Goal: Transaction & Acquisition: Purchase product/service

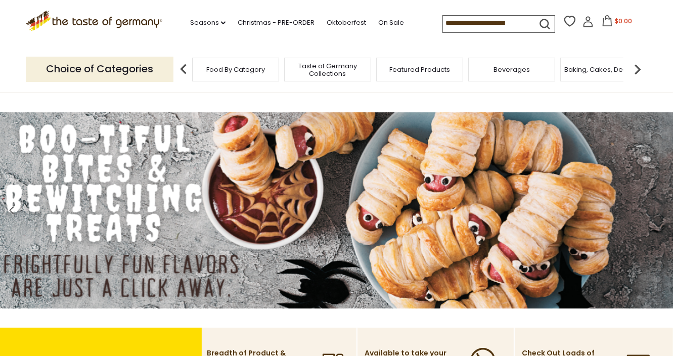
click at [443, 23] on input at bounding box center [485, 23] width 85 height 14
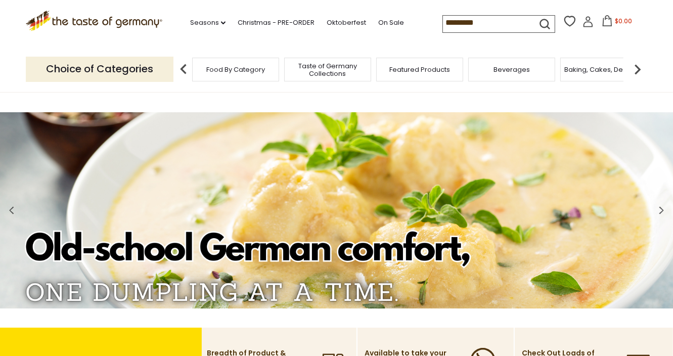
type input "**********"
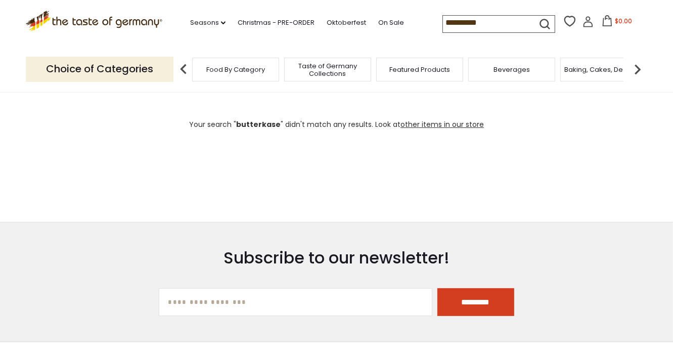
scroll to position [181, 0]
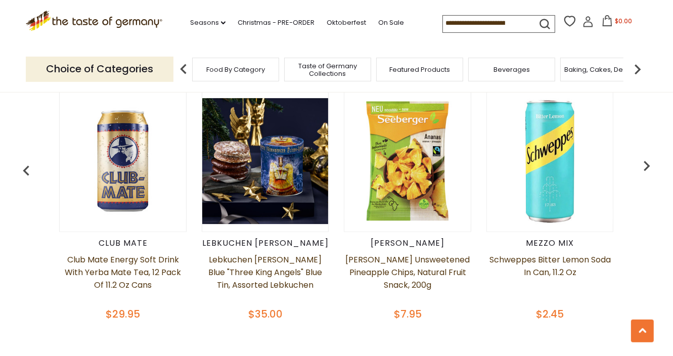
scroll to position [430, 0]
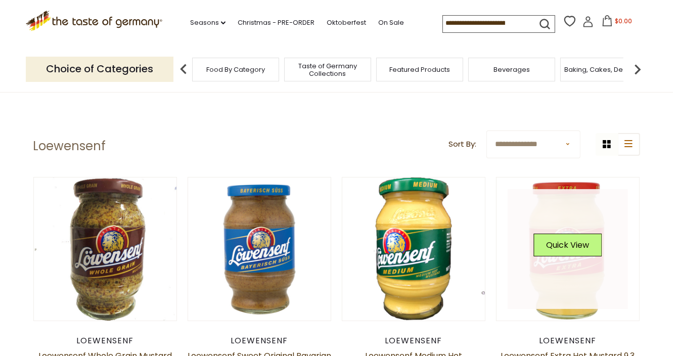
click at [577, 218] on link at bounding box center [568, 249] width 120 height 120
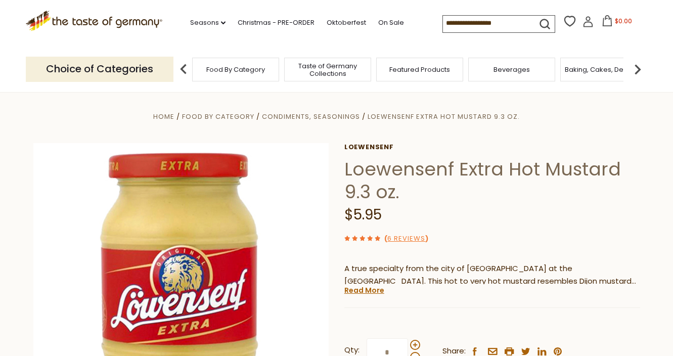
scroll to position [201, 0]
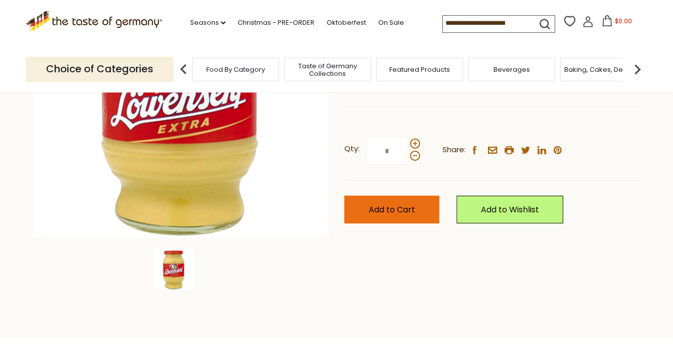
click at [400, 207] on span "Add to Cart" at bounding box center [392, 210] width 47 height 12
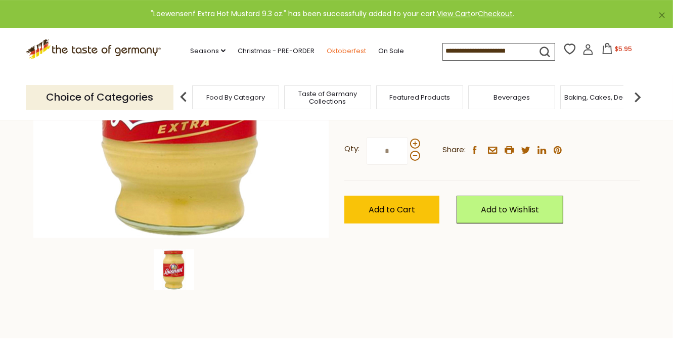
click at [327, 48] on link "Oktoberfest" at bounding box center [346, 51] width 39 height 11
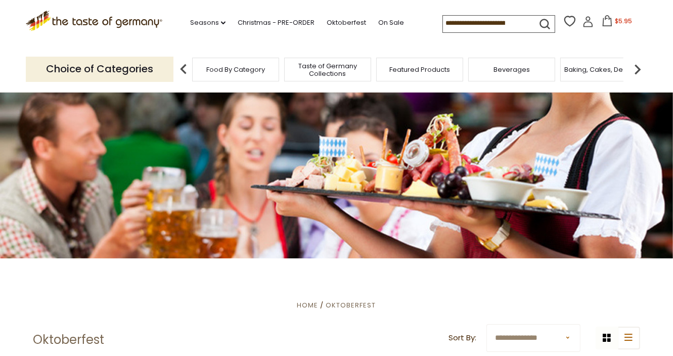
click at [452, 18] on input at bounding box center [485, 23] width 85 height 14
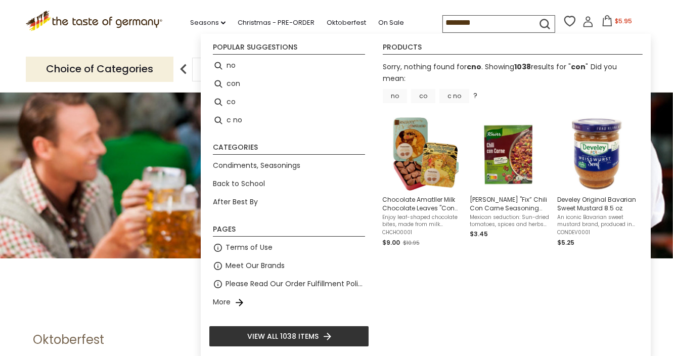
type input "*********"
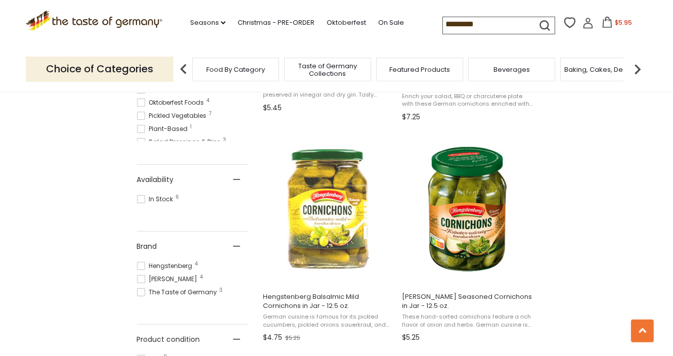
scroll to position [412, 0]
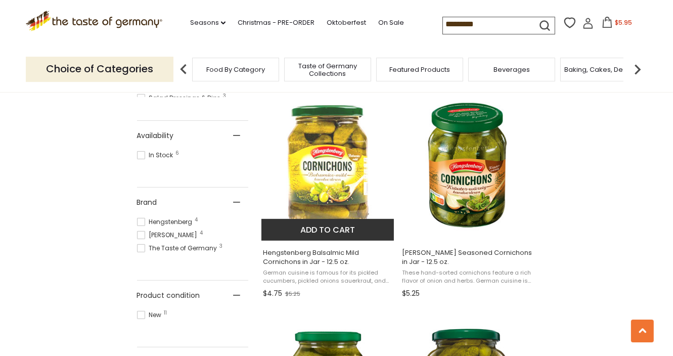
click at [324, 171] on img "Hengstenberg Balsalmic Mild Cornichons in Jar - 12.5 oz." at bounding box center [328, 165] width 134 height 134
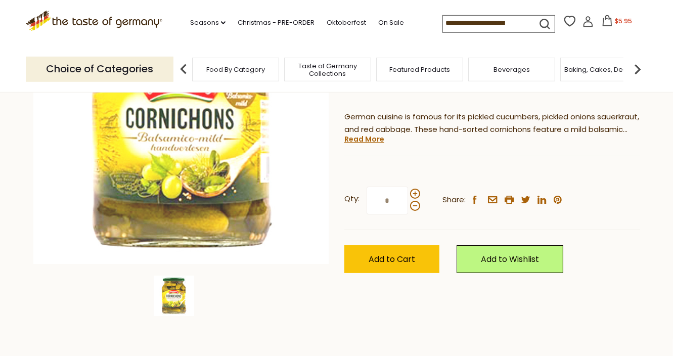
scroll to position [175, 0]
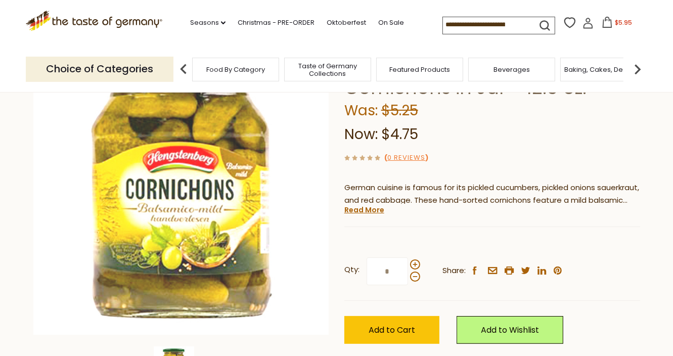
scroll to position [104, 0]
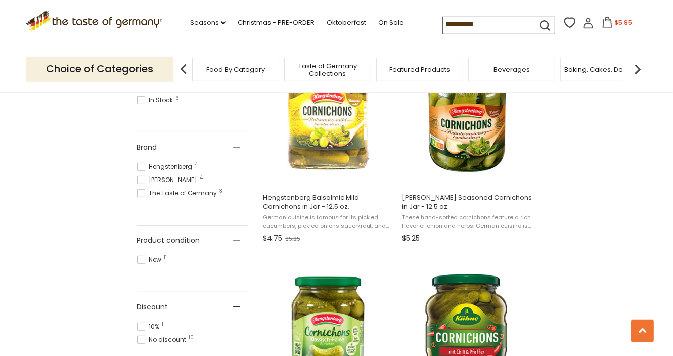
scroll to position [467, 0]
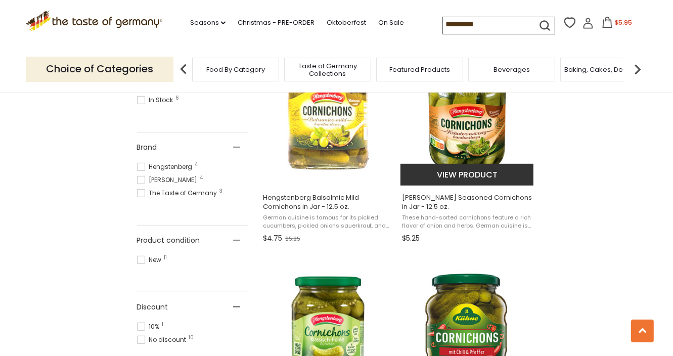
click at [447, 122] on img "Hengstenberg Herb Seasoned Cornichons in Jar - 12.5 oz." at bounding box center [467, 110] width 134 height 134
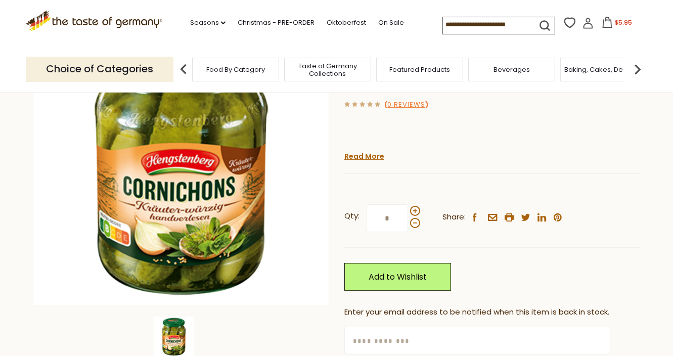
scroll to position [133, 0]
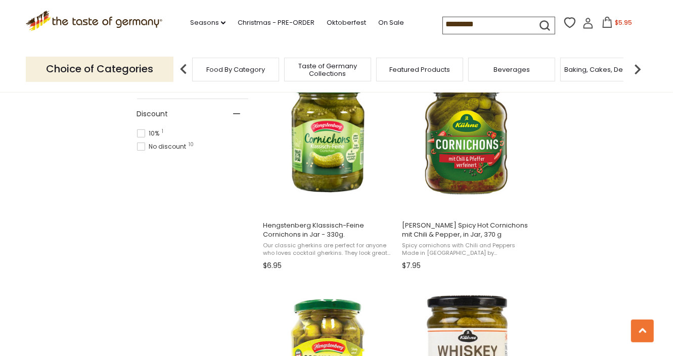
scroll to position [660, 0]
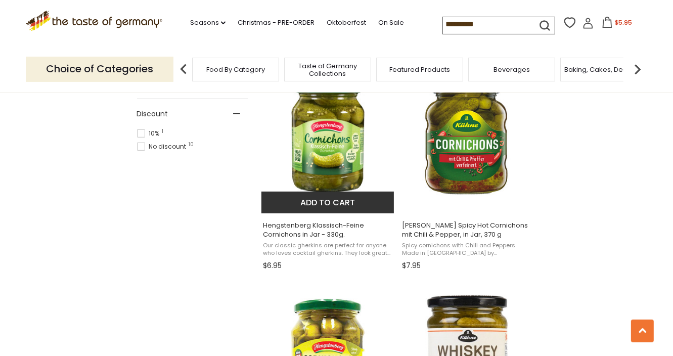
click at [333, 147] on img "Hengstenberg Klassisch-Feine Cornichons in Jar - 330g." at bounding box center [328, 137] width 134 height 134
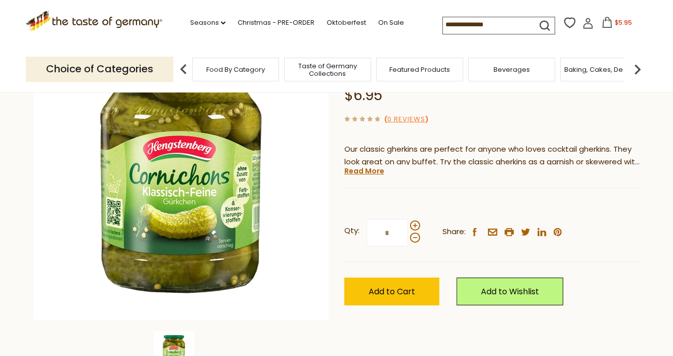
scroll to position [119, 0]
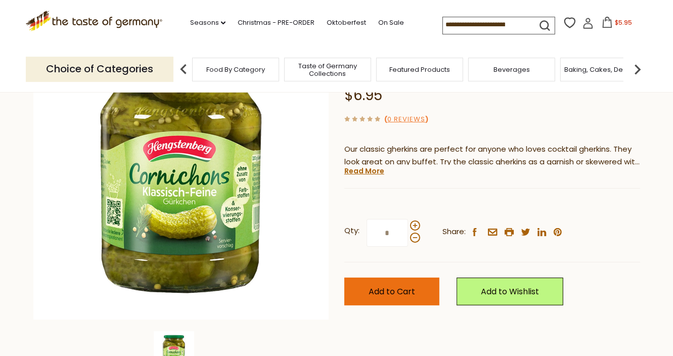
click at [410, 296] on span "Add to Cart" at bounding box center [392, 292] width 47 height 12
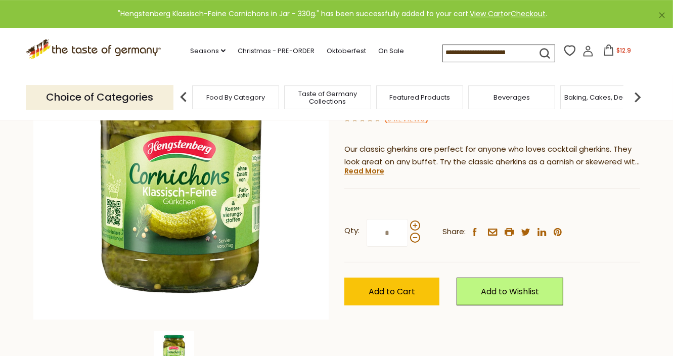
click at [443, 54] on input at bounding box center [485, 52] width 85 height 14
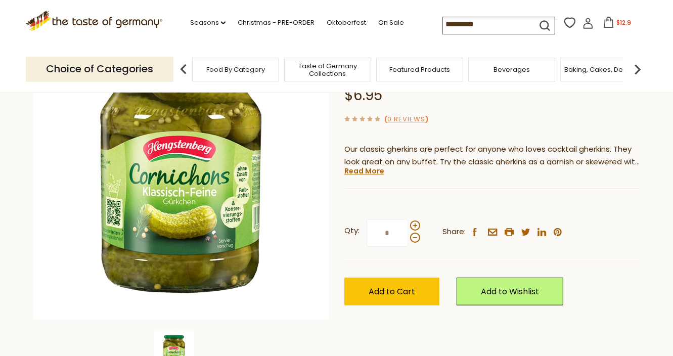
type input "**********"
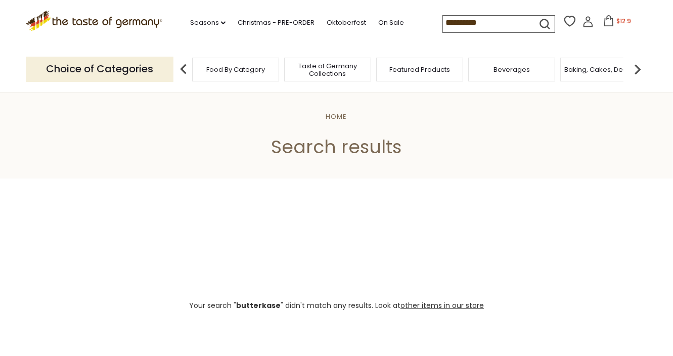
click at [443, 23] on input "**********" at bounding box center [485, 23] width 85 height 14
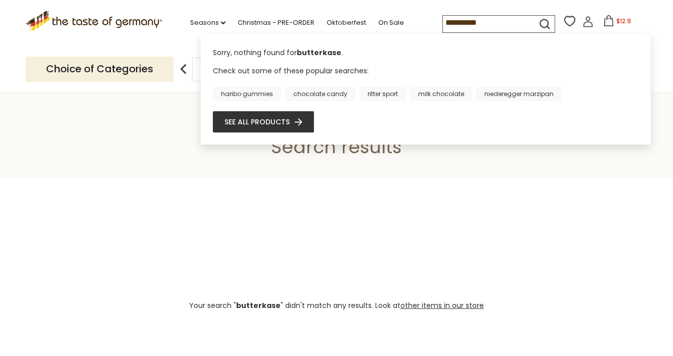
click at [443, 23] on input "**********" at bounding box center [485, 23] width 85 height 14
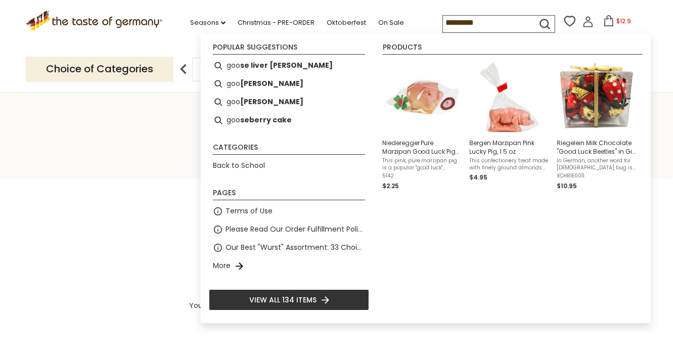
type input "**********"
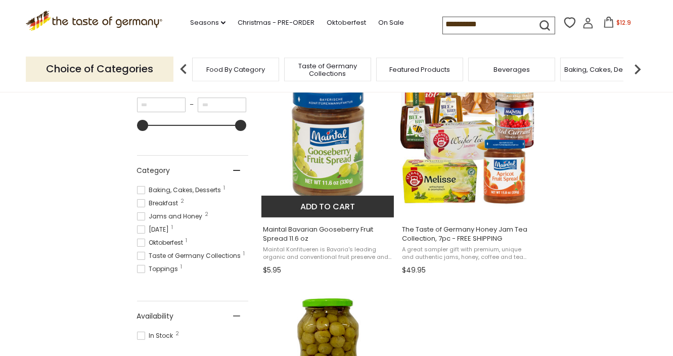
scroll to position [214, 0]
click at [327, 166] on img "Maintal Bavarian Gooseberry Fruit Spread 11.6 oz" at bounding box center [328, 142] width 134 height 134
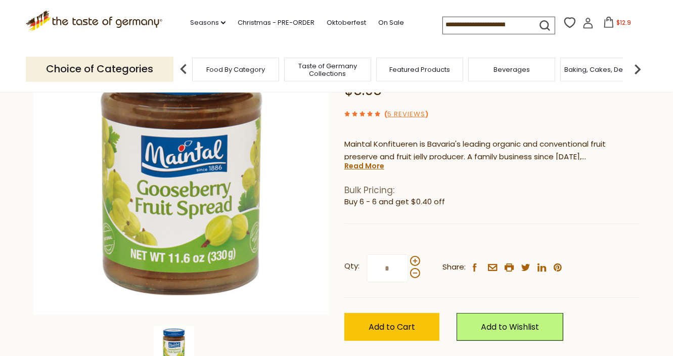
scroll to position [115, 0]
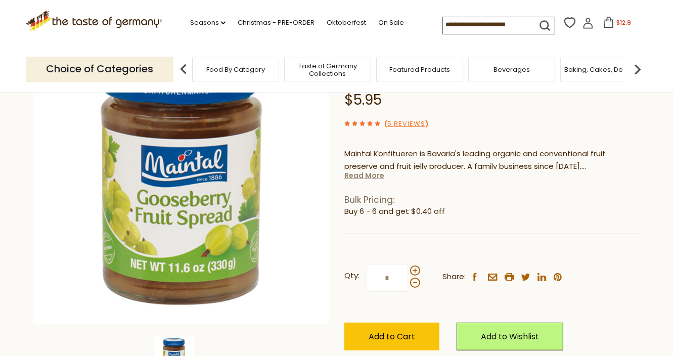
click at [366, 173] on link "Read More" at bounding box center [364, 175] width 40 height 10
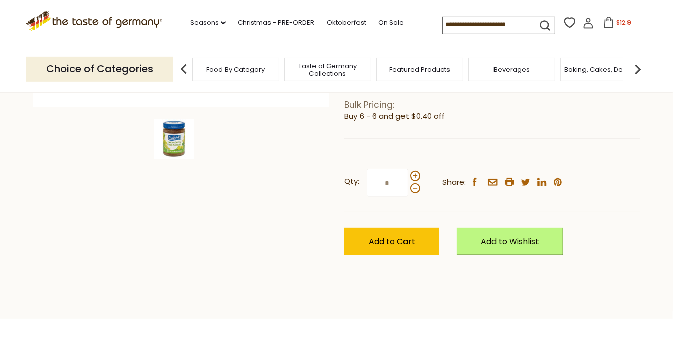
scroll to position [332, 0]
click at [407, 236] on span "Add to Cart" at bounding box center [392, 242] width 47 height 12
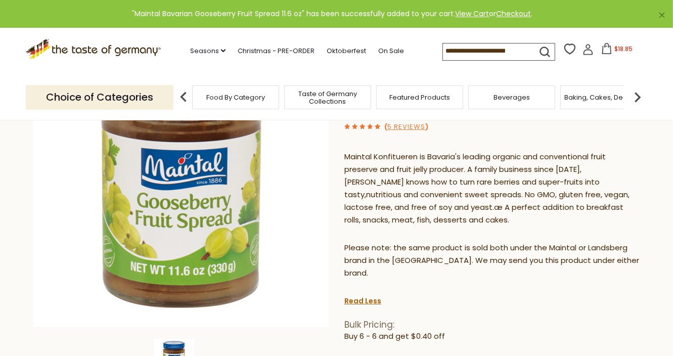
scroll to position [0, 0]
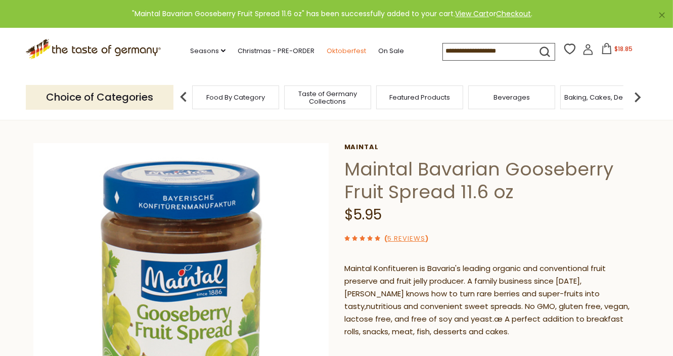
click at [327, 46] on link "Oktoberfest" at bounding box center [346, 51] width 39 height 11
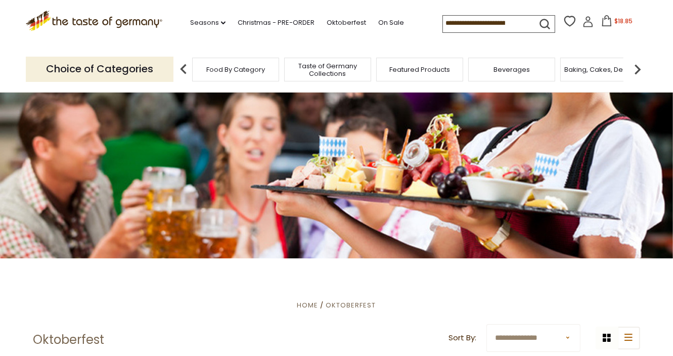
click at [614, 23] on span "$18.85" at bounding box center [623, 21] width 18 height 9
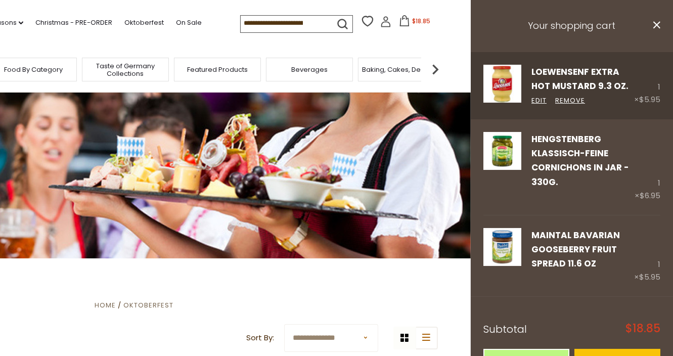
scroll to position [33, 0]
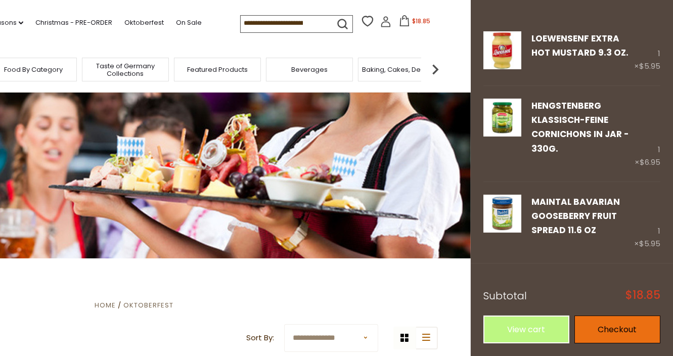
click at [633, 333] on link "Checkout" at bounding box center [617, 330] width 86 height 28
